Goal: Communication & Community: Answer question/provide support

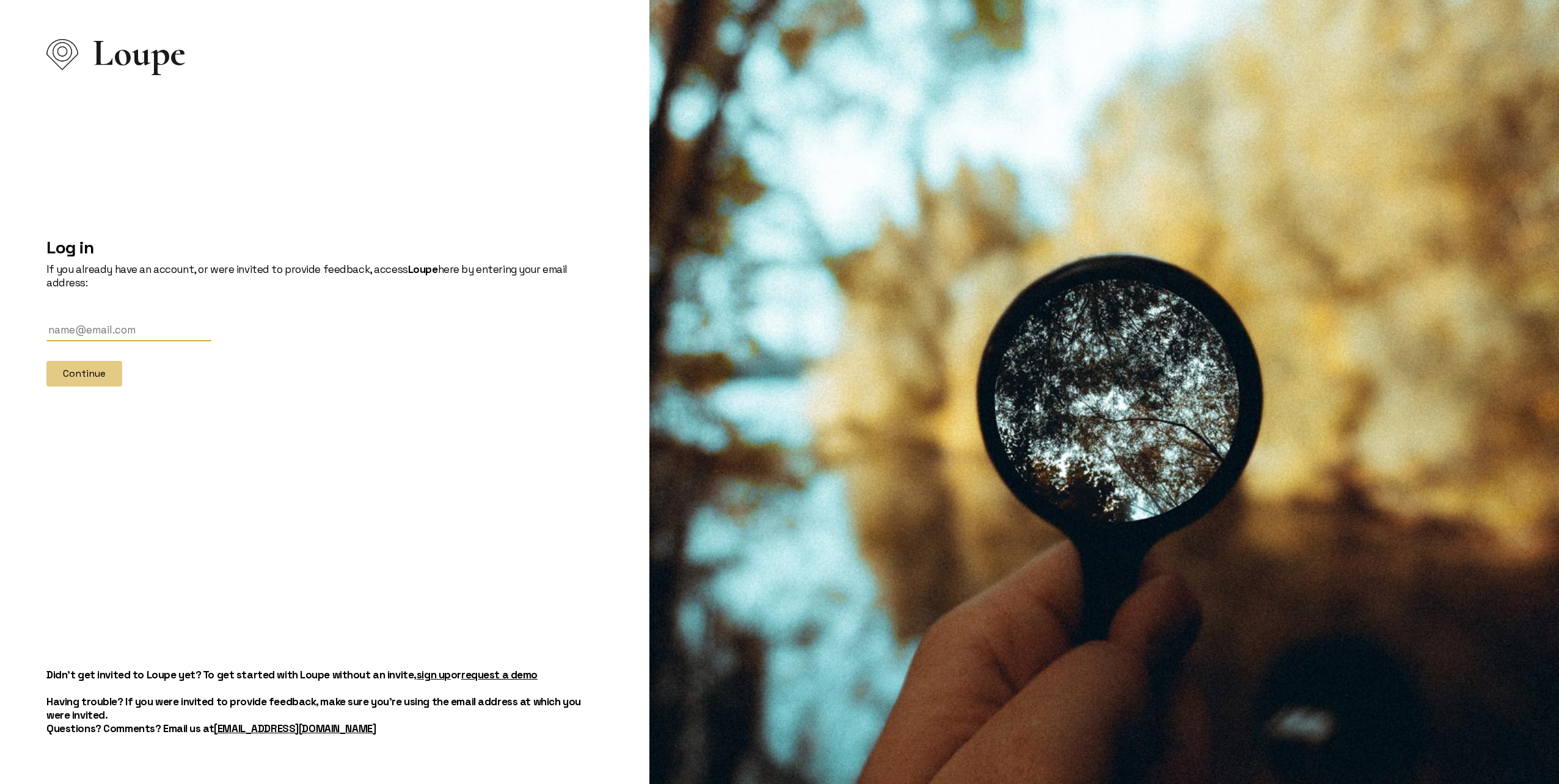
click at [153, 335] on input "text" at bounding box center [129, 330] width 165 height 22
type input "[EMAIL_ADDRESS][DOMAIN_NAME]"
click at [63, 371] on button "Continue" at bounding box center [84, 373] width 76 height 26
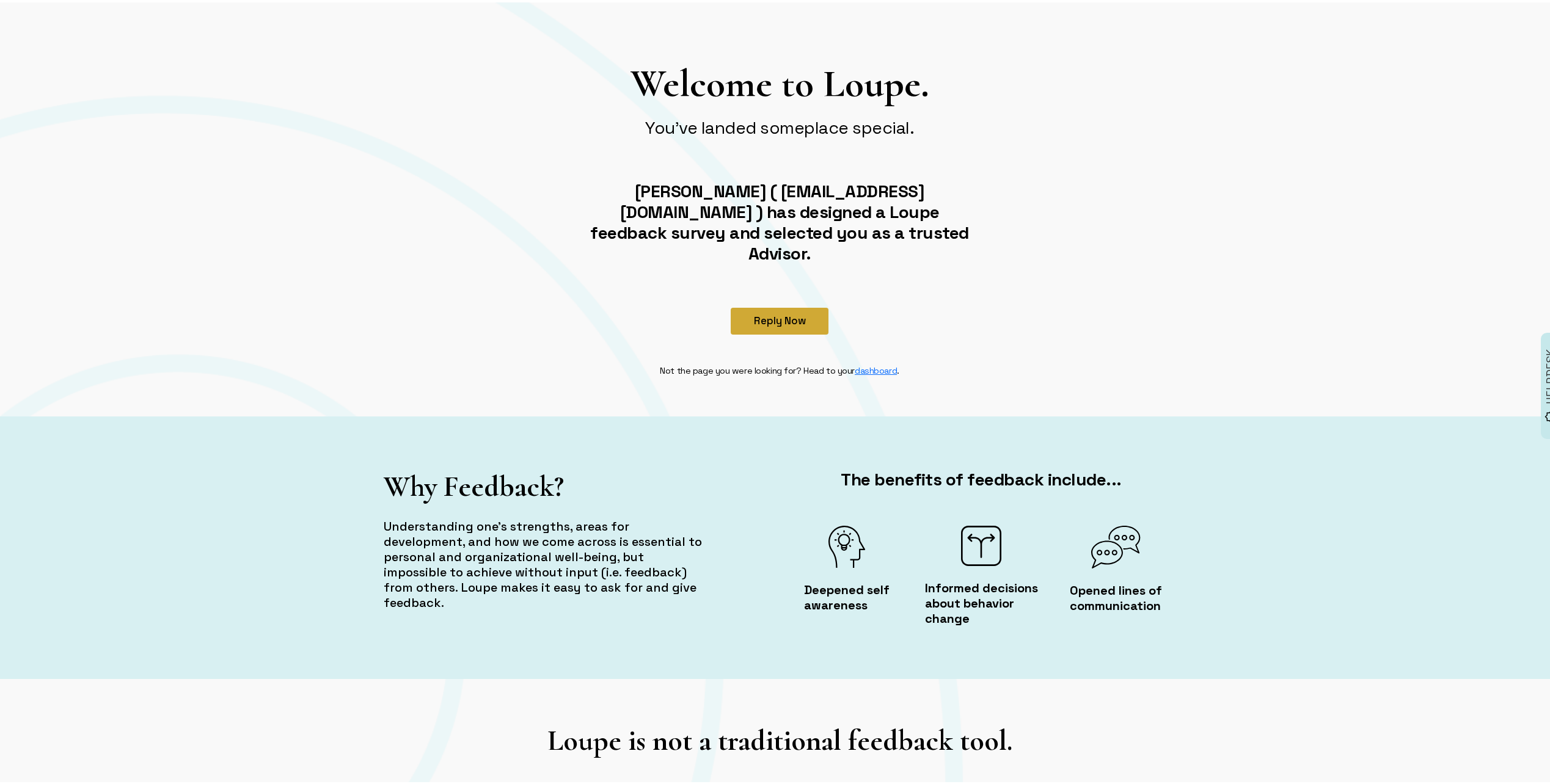
click at [763, 305] on button "Reply Now" at bounding box center [780, 319] width 98 height 27
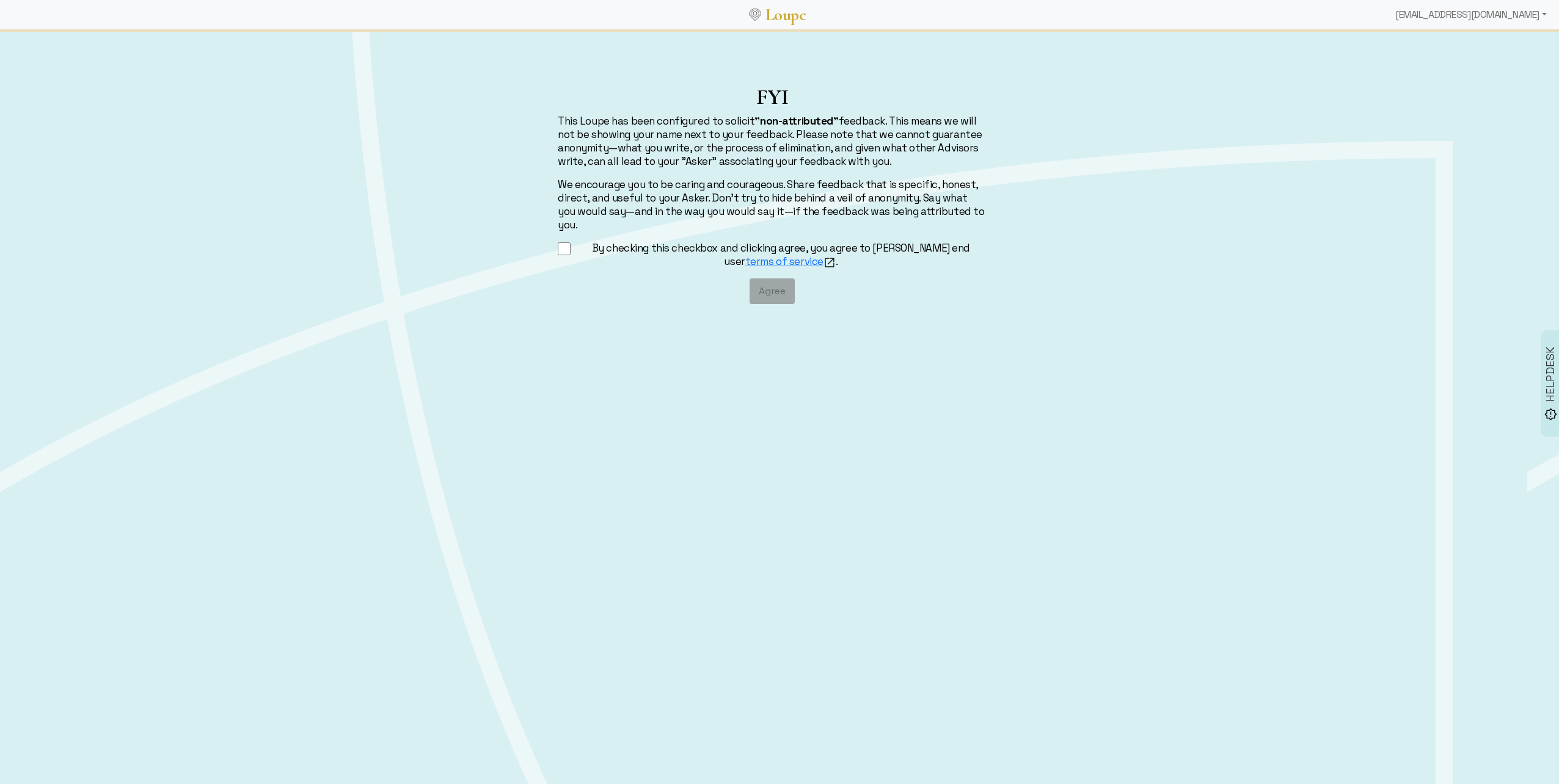
click at [563, 241] on input "By checking this checkbox and clicking agree, you agree to [PERSON_NAME] end us…" at bounding box center [564, 249] width 13 height 15
checkbox input "true"
click at [767, 279] on button "Agree" at bounding box center [772, 291] width 45 height 26
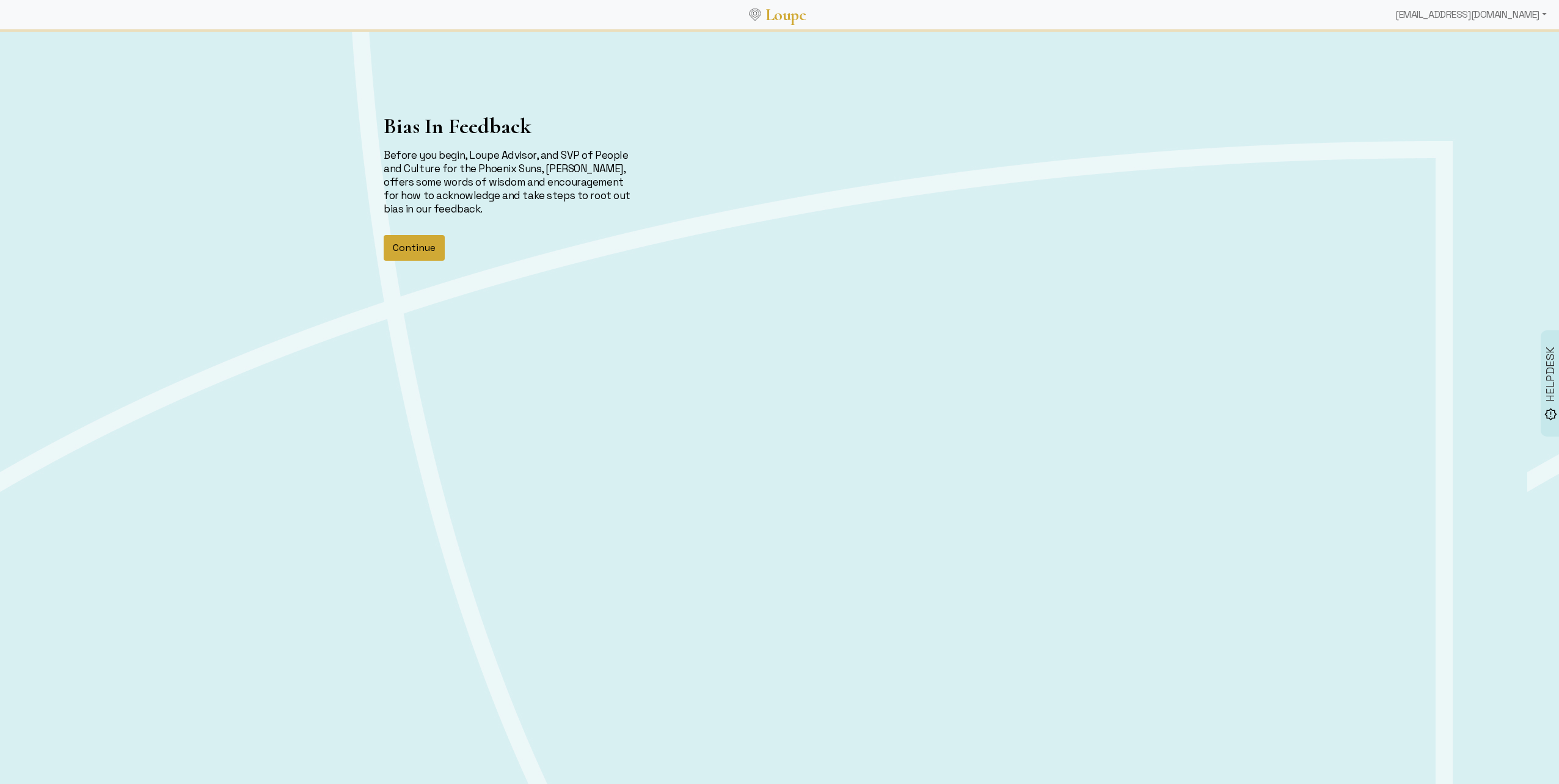
click at [427, 253] on button "Continue" at bounding box center [414, 248] width 61 height 26
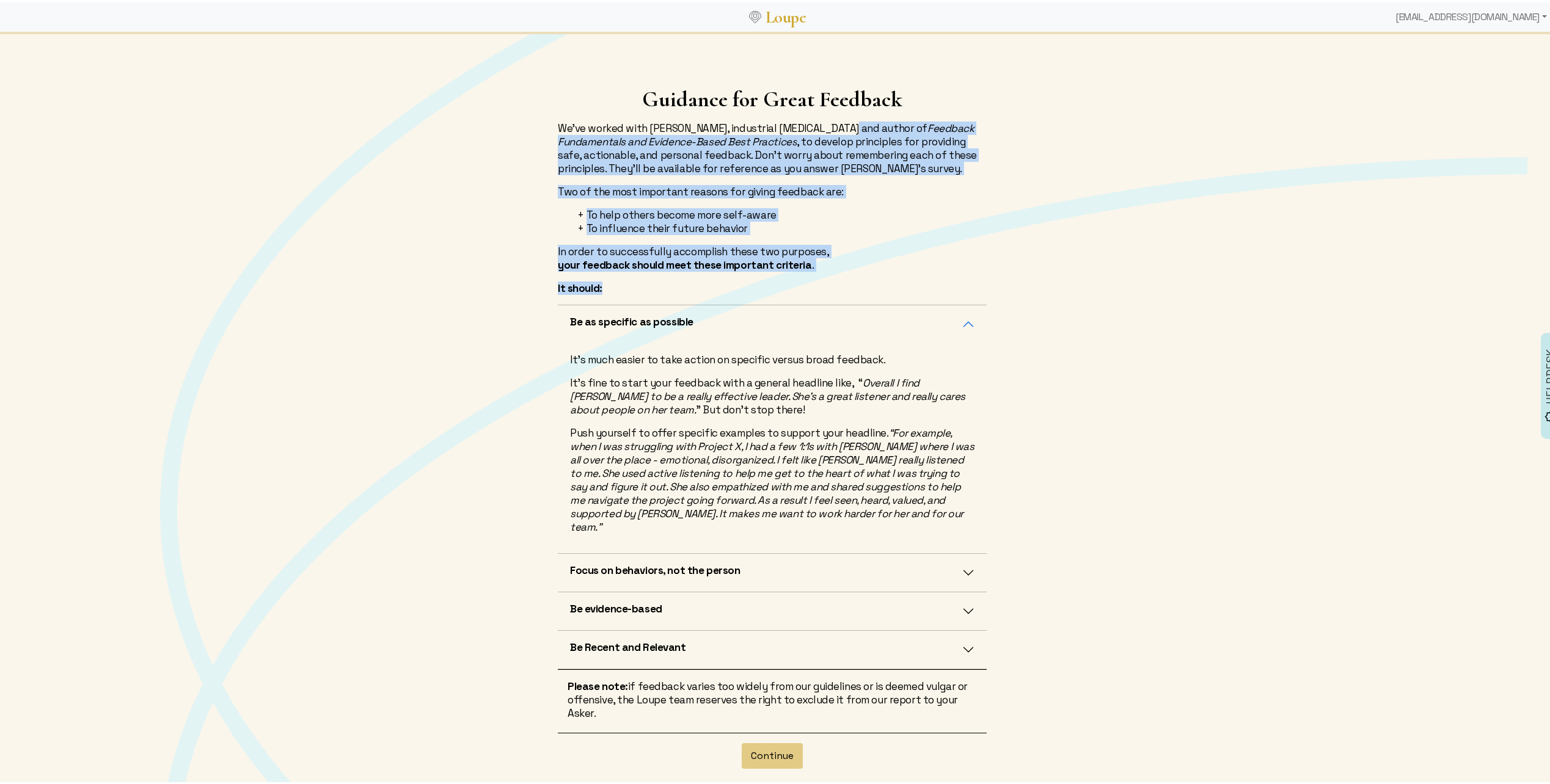
drag, startPoint x: 822, startPoint y: 130, endPoint x: 827, endPoint y: 270, distance: 140.1
click at [827, 270] on div "Guidance for Great Feedback We've worked with [PERSON_NAME], industrial [MEDICA…" at bounding box center [773, 193] width 444 height 218
click at [747, 552] on button "Focus on behaviors, not the person" at bounding box center [772, 571] width 429 height 38
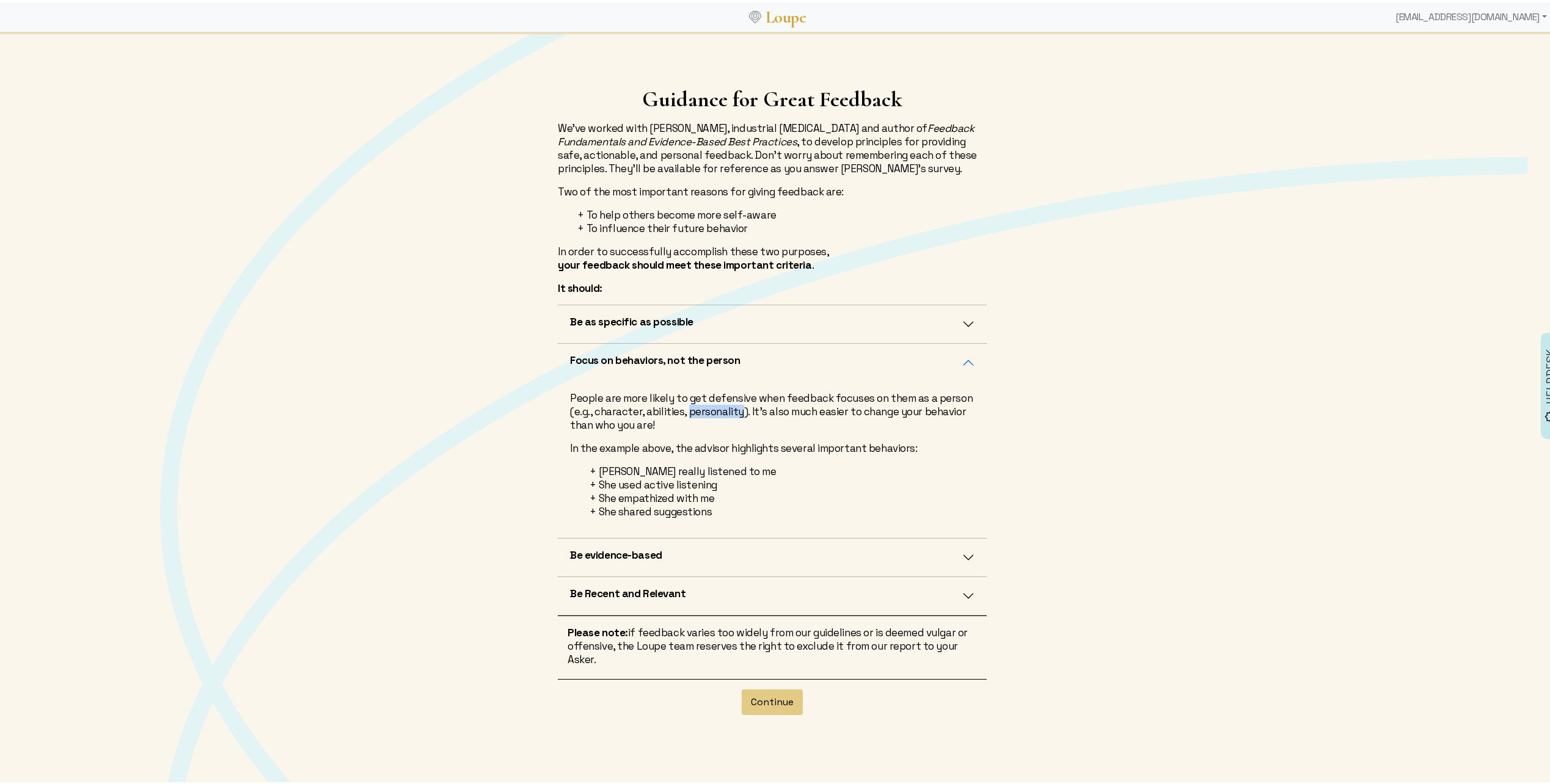
drag, startPoint x: 681, startPoint y: 413, endPoint x: 735, endPoint y: 411, distance: 54.0
click at [735, 411] on p "People are more likely to get defensive when feedback focuses on them as a pers…" at bounding box center [773, 408] width 405 height 40
click at [839, 563] on button "Be evidence-based" at bounding box center [772, 555] width 429 height 38
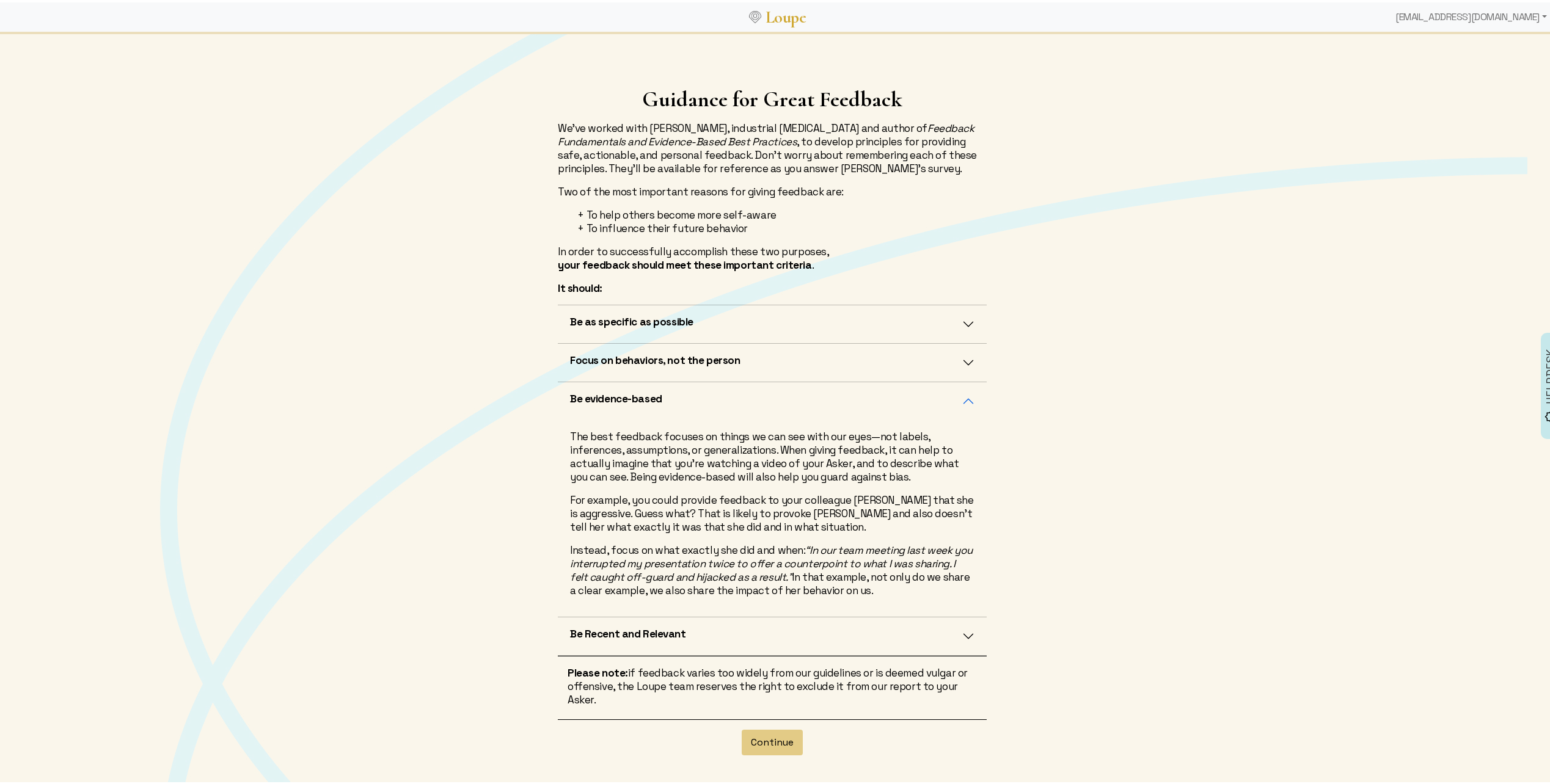
click at [1154, 477] on div "Guidance for Great Feedback We've worked with [PERSON_NAME], industrial [MEDICA…" at bounding box center [780, 456] width 1559 height 849
click at [1155, 477] on div "Guidance for Great Feedback We've worked with [PERSON_NAME], industrial [MEDICA…" at bounding box center [780, 456] width 1559 height 849
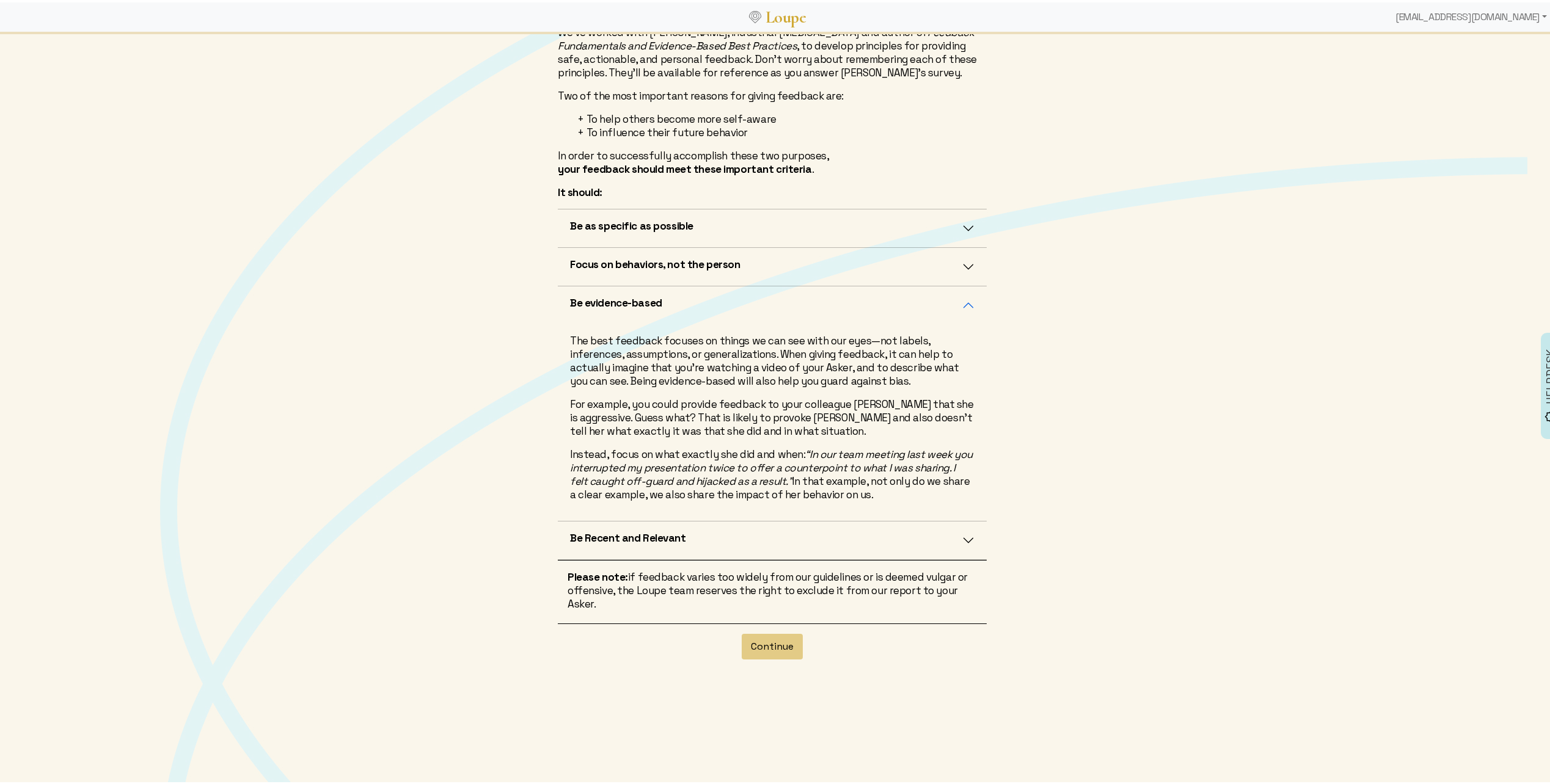
click at [692, 543] on button "Be Recent and Relevant" at bounding box center [772, 538] width 429 height 38
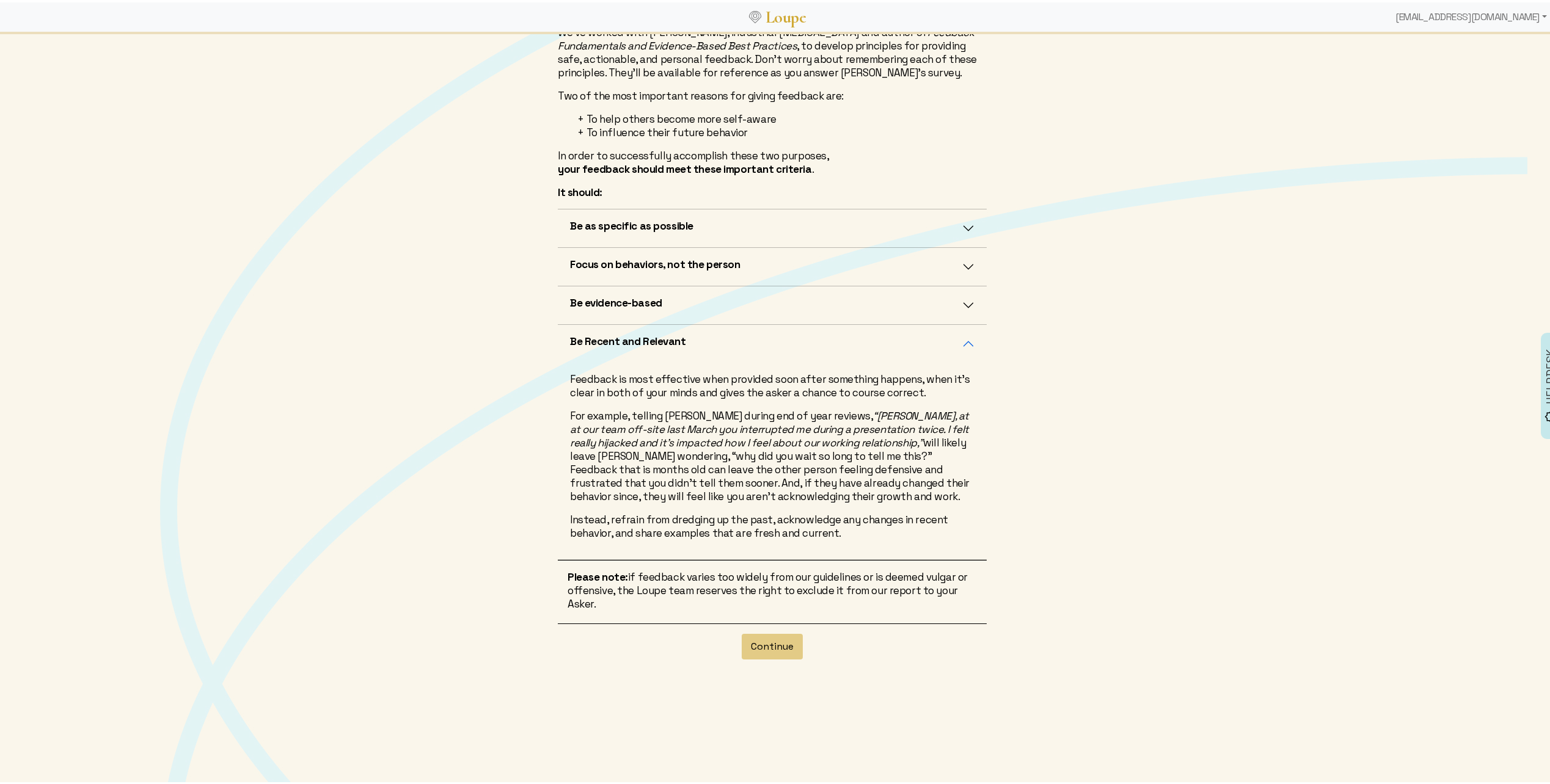
scroll to position [0, 0]
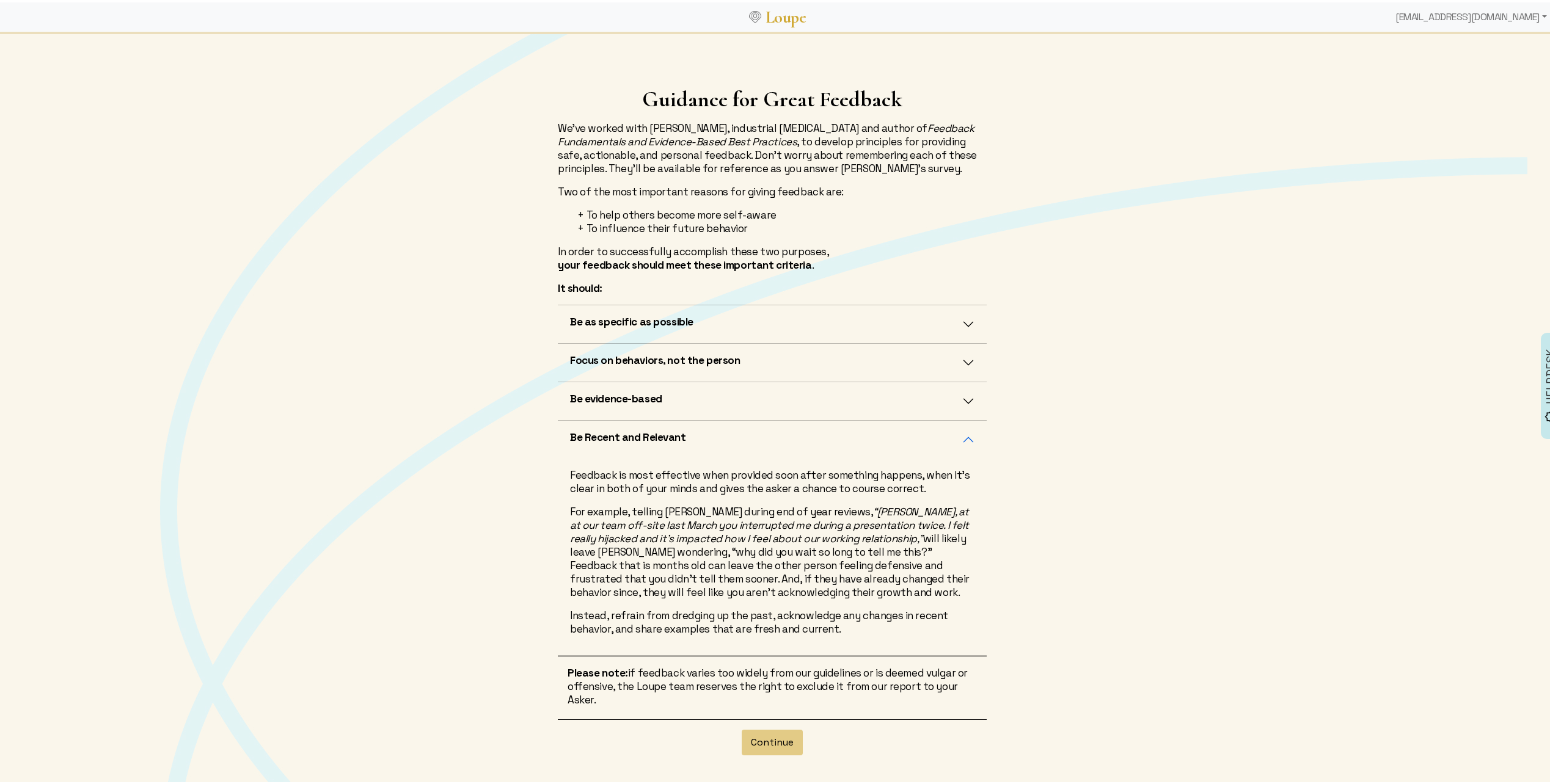
drag, startPoint x: 675, startPoint y: 480, endPoint x: 978, endPoint y: 480, distance: 303.0
click at [978, 480] on div "Feedback is most effective when provided soon after something happens, when it'…" at bounding box center [772, 554] width 429 height 197
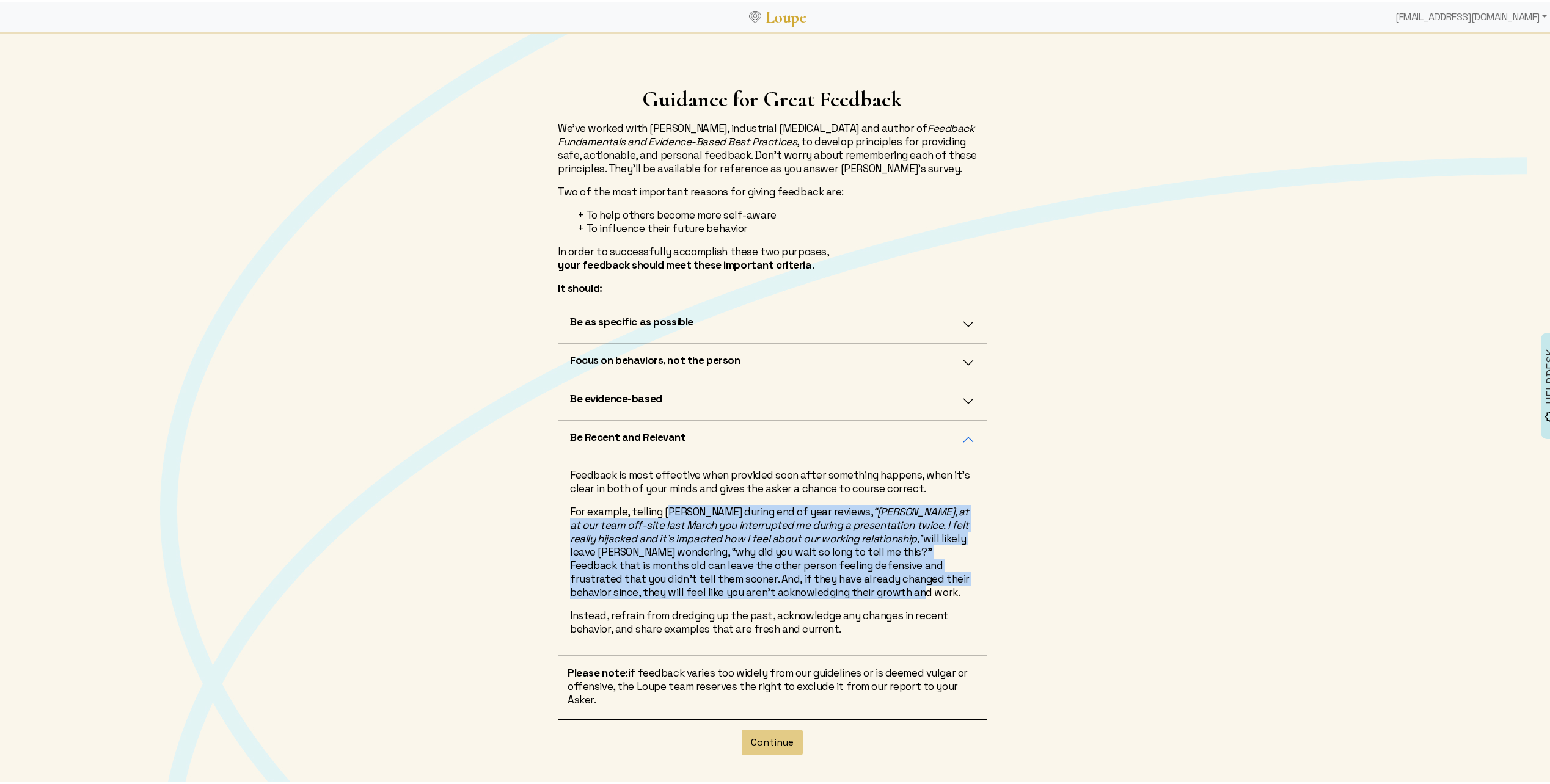
drag, startPoint x: 661, startPoint y: 508, endPoint x: 973, endPoint y: 592, distance: 323.1
click at [973, 592] on div "Feedback is most effective when provided soon after something happens, when it'…" at bounding box center [772, 554] width 429 height 197
click at [973, 592] on div "Feedback is most effective when provided soon after something happens, when it'…" at bounding box center [772, 554] width 429 height 197
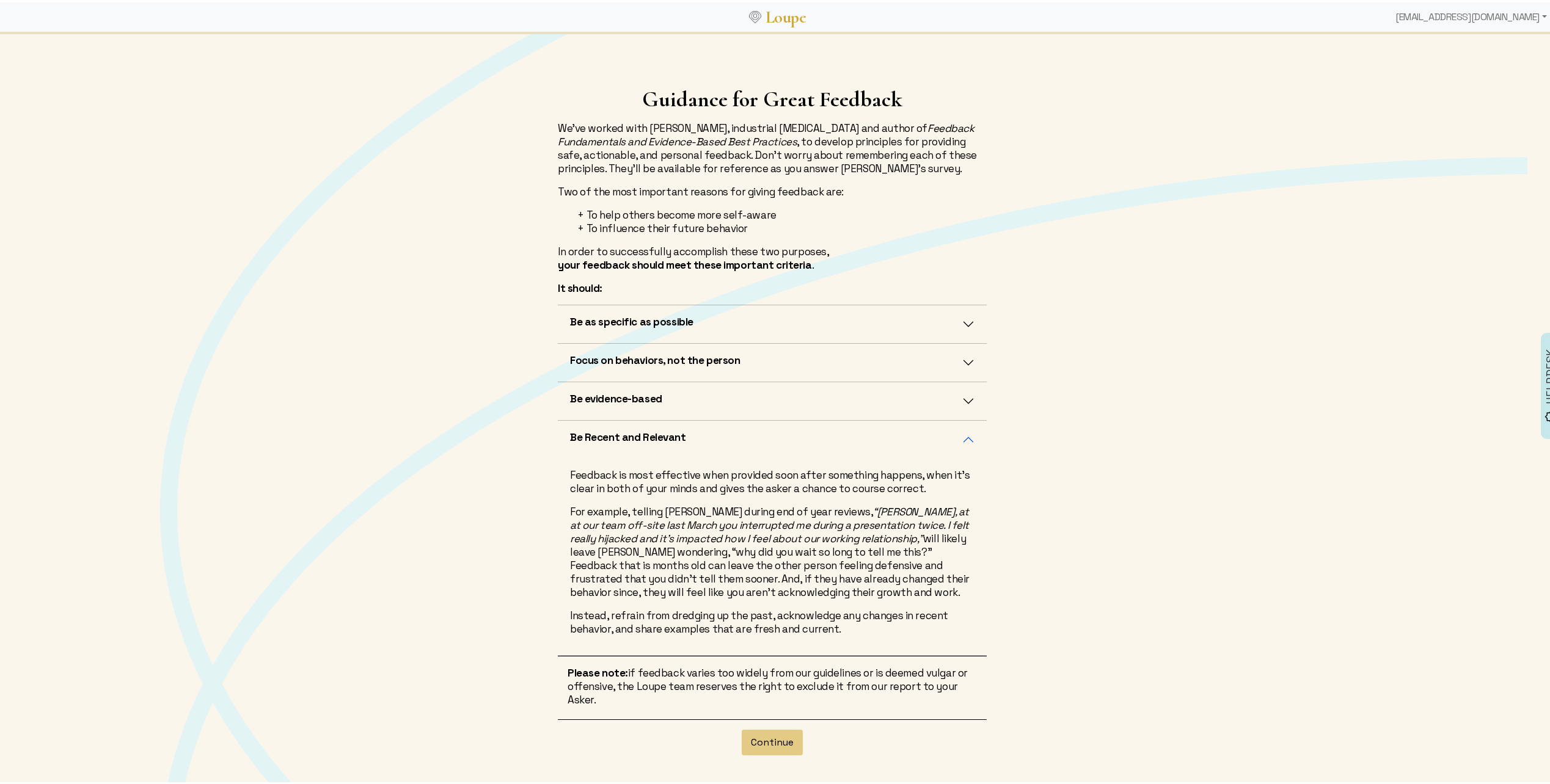
click at [853, 604] on div "Feedback is most effective when provided soon after something happens, when it'…" at bounding box center [772, 554] width 429 height 197
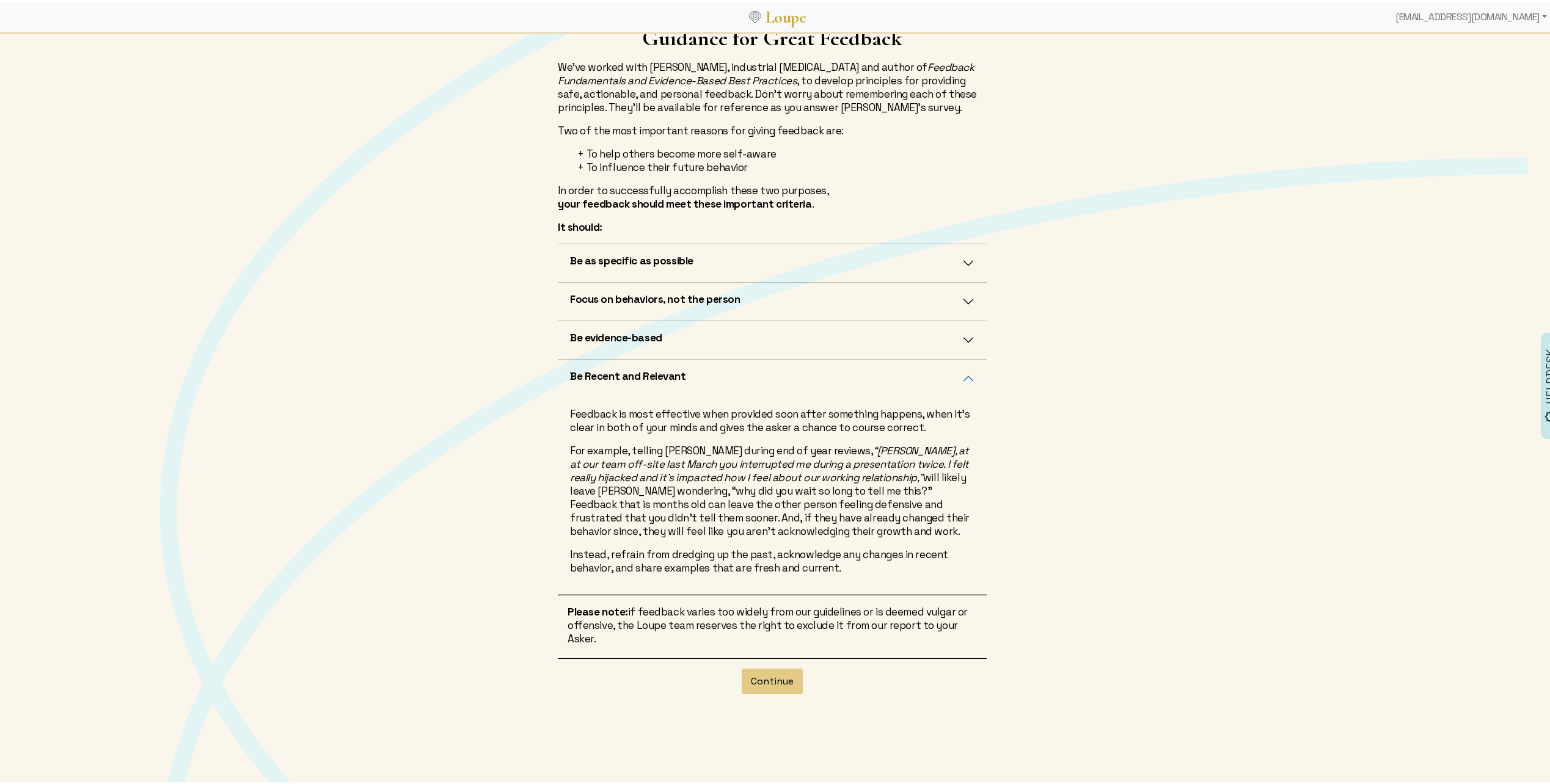
scroll to position [96, 0]
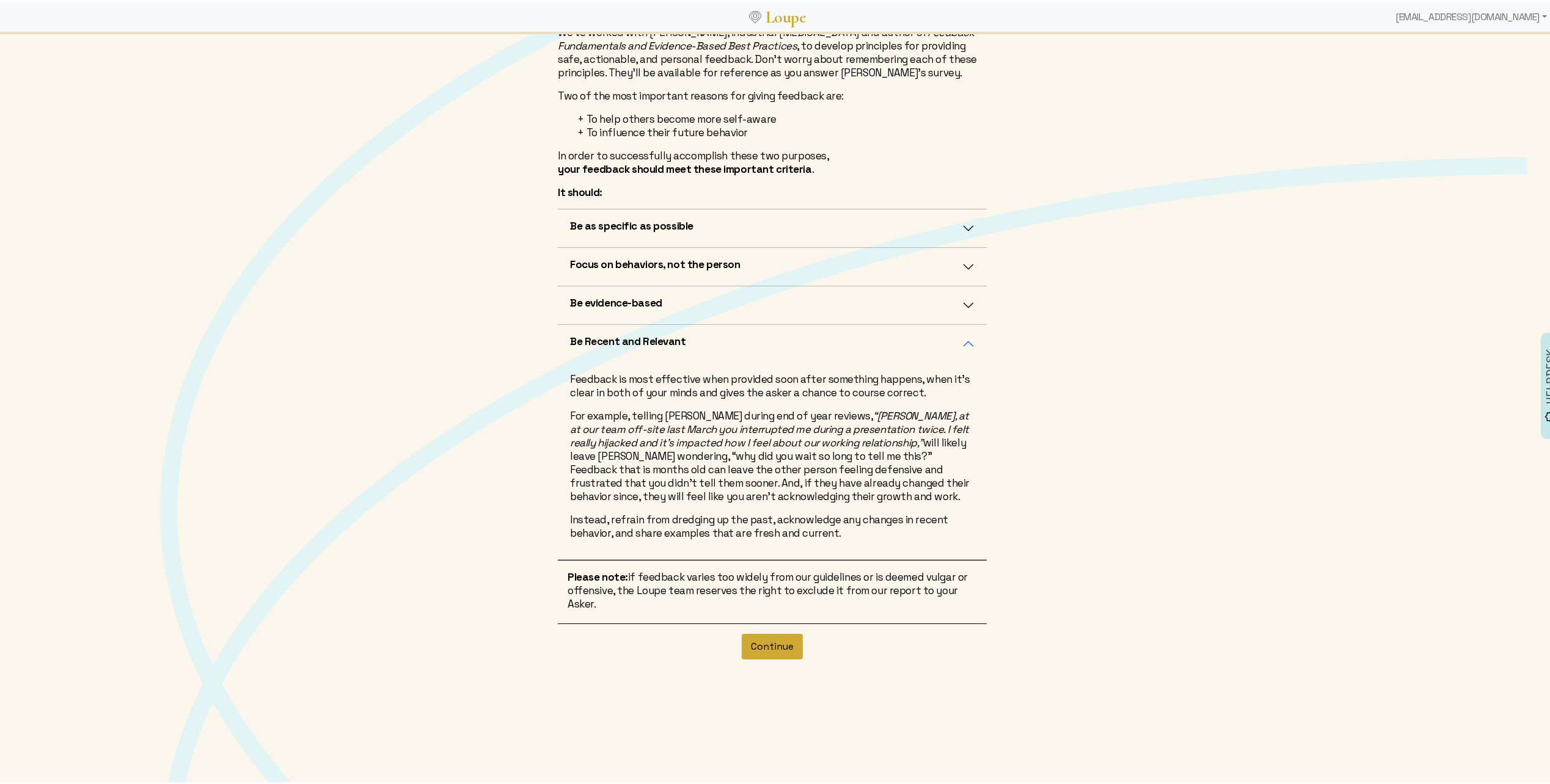
click at [764, 642] on button "Continue" at bounding box center [772, 644] width 61 height 26
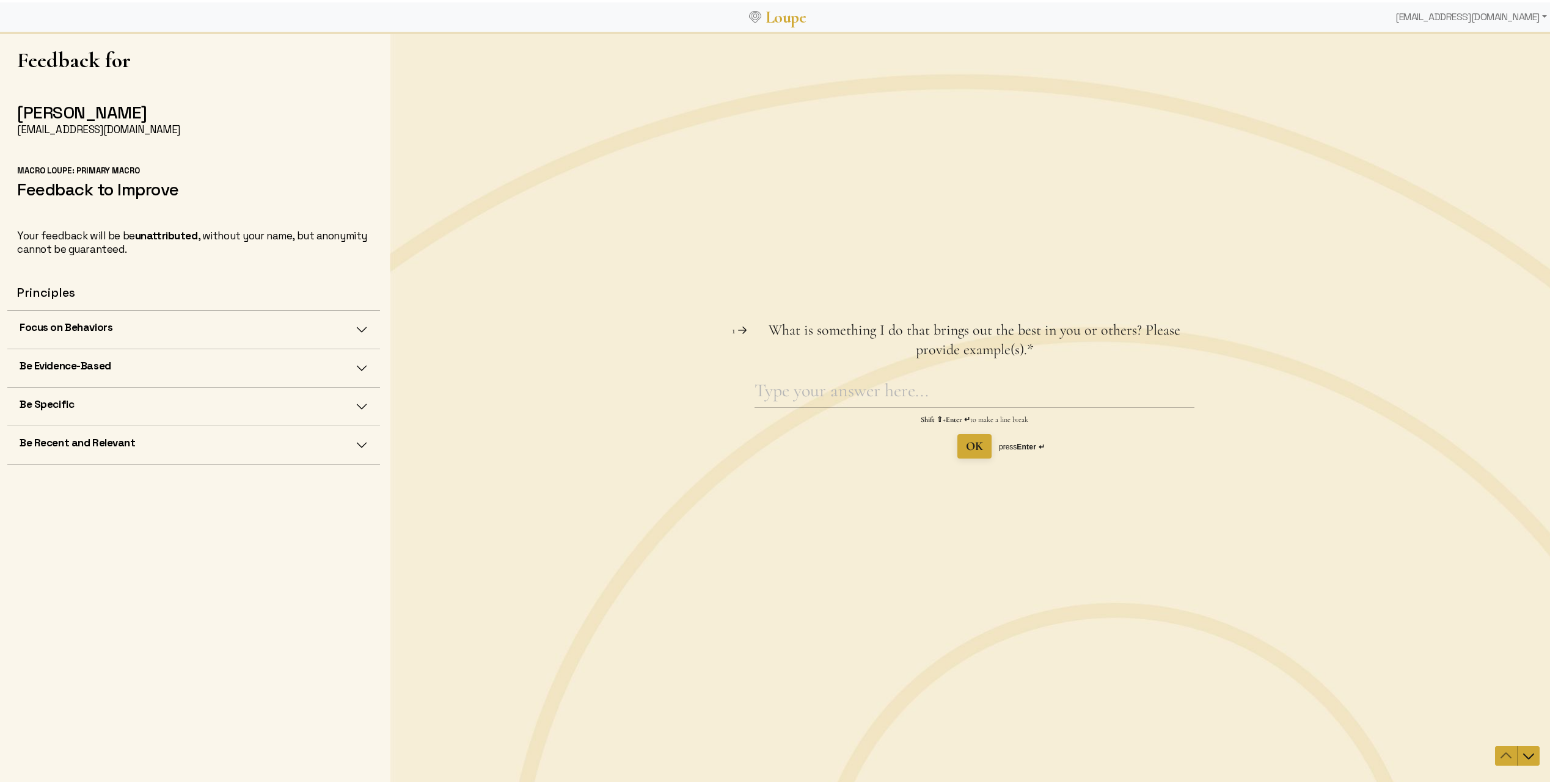
click at [224, 523] on div "Feedback for [PERSON_NAME] [EMAIL_ADDRESS][DOMAIN_NAME] Macro Loupe: Primary Ma…" at bounding box center [198, 407] width 383 height 752
click at [193, 530] on div "Feedback for [PERSON_NAME] [EMAIL_ADDRESS][DOMAIN_NAME] Macro Loupe: Primary Ma…" at bounding box center [198, 407] width 383 height 752
drag, startPoint x: 259, startPoint y: 474, endPoint x: 306, endPoint y: 465, distance: 47.9
click at [260, 474] on div "Feedback for [PERSON_NAME] [EMAIL_ADDRESS][DOMAIN_NAME] Macro Loupe: Primary Ma…" at bounding box center [198, 407] width 383 height 752
click at [835, 392] on textarea "What is something I do that brings out the best in you or others? Please provid…" at bounding box center [975, 392] width 440 height 28
